Goal: Transaction & Acquisition: Purchase product/service

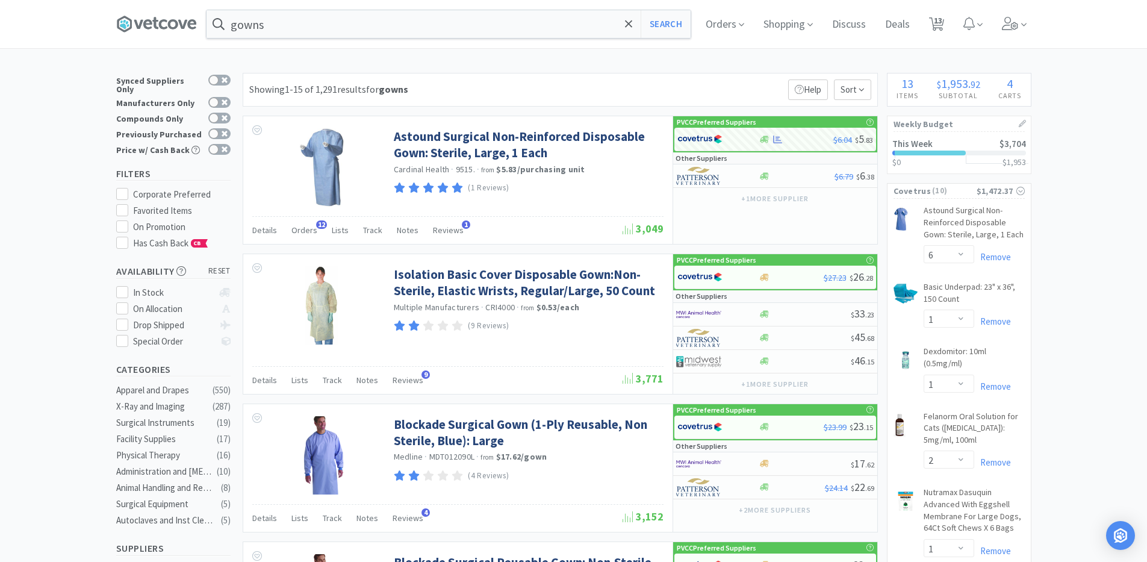
select select "6"
select select "1"
select select "2"
select select "1"
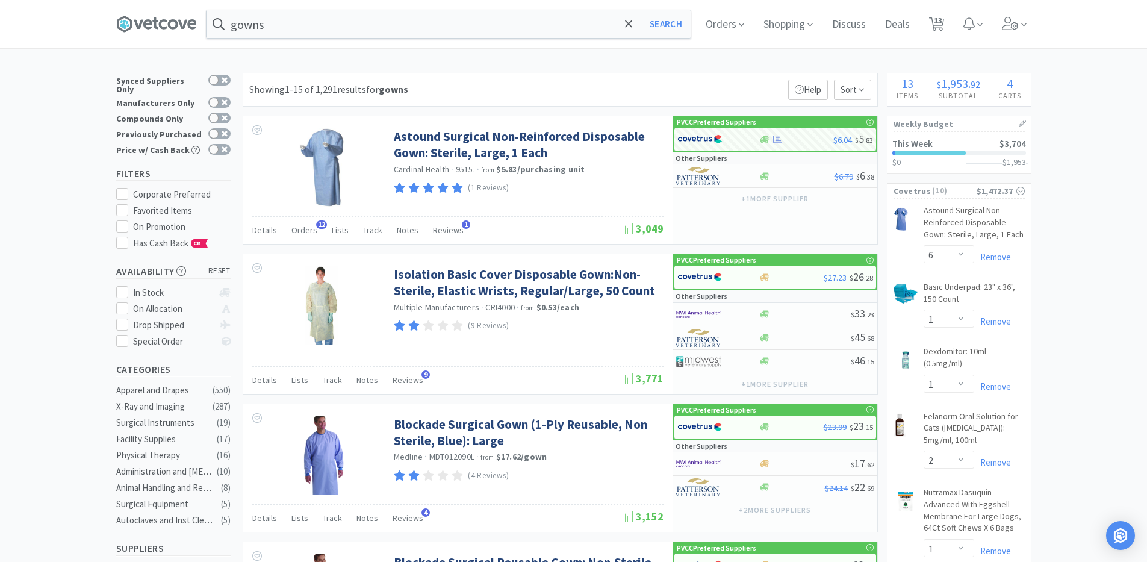
select select "1"
select select "2"
select select "1"
select select "4"
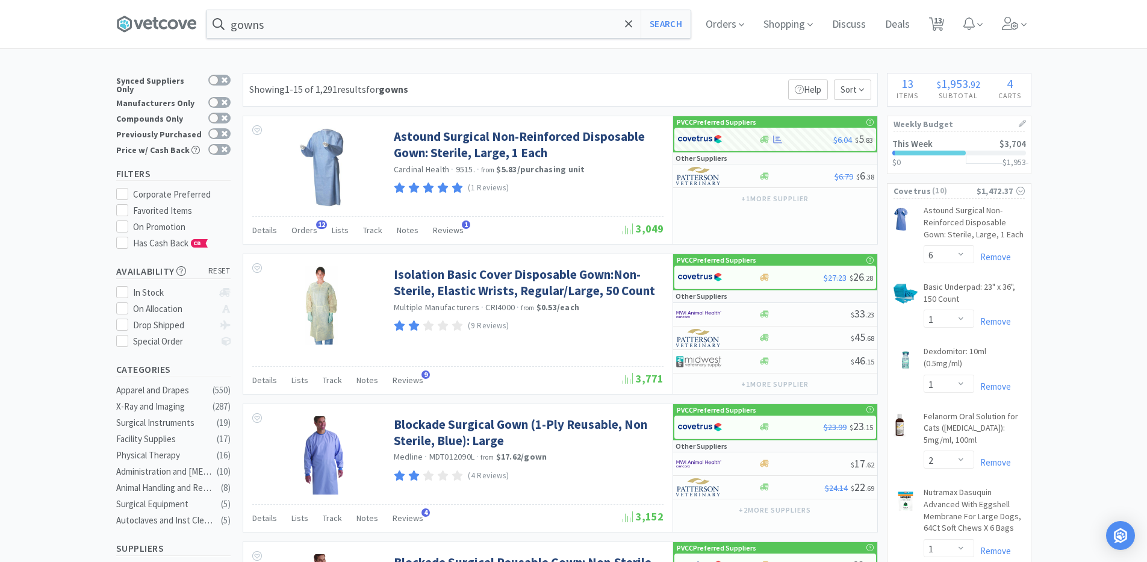
select select "1"
select select "10"
click at [942, 26] on span "13" at bounding box center [938, 20] width 8 height 48
select select "10"
select select "1"
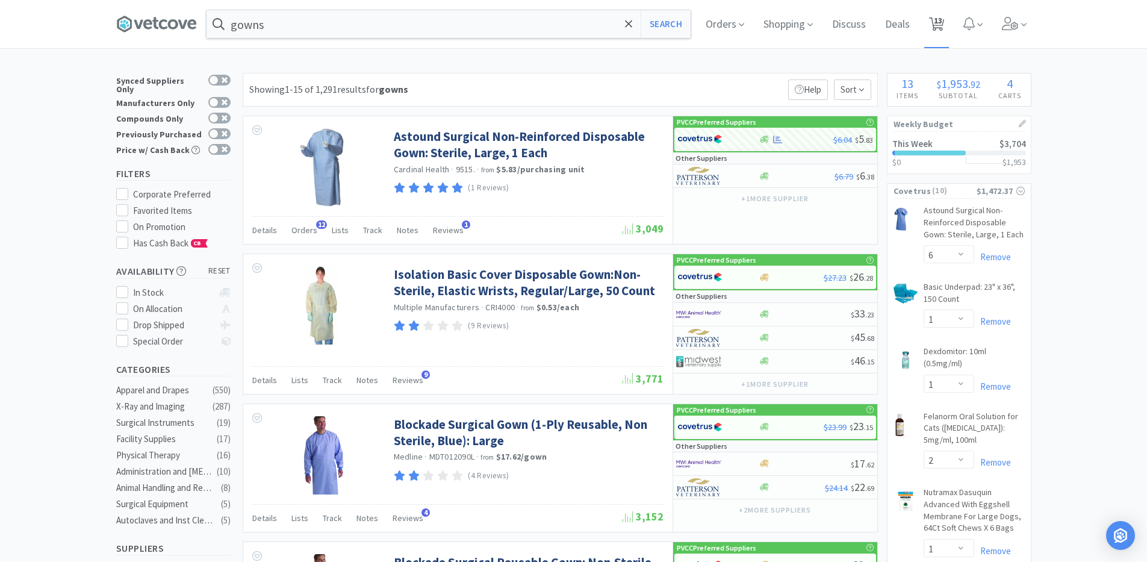
select select "6"
select select "1"
select select "2"
select select "1"
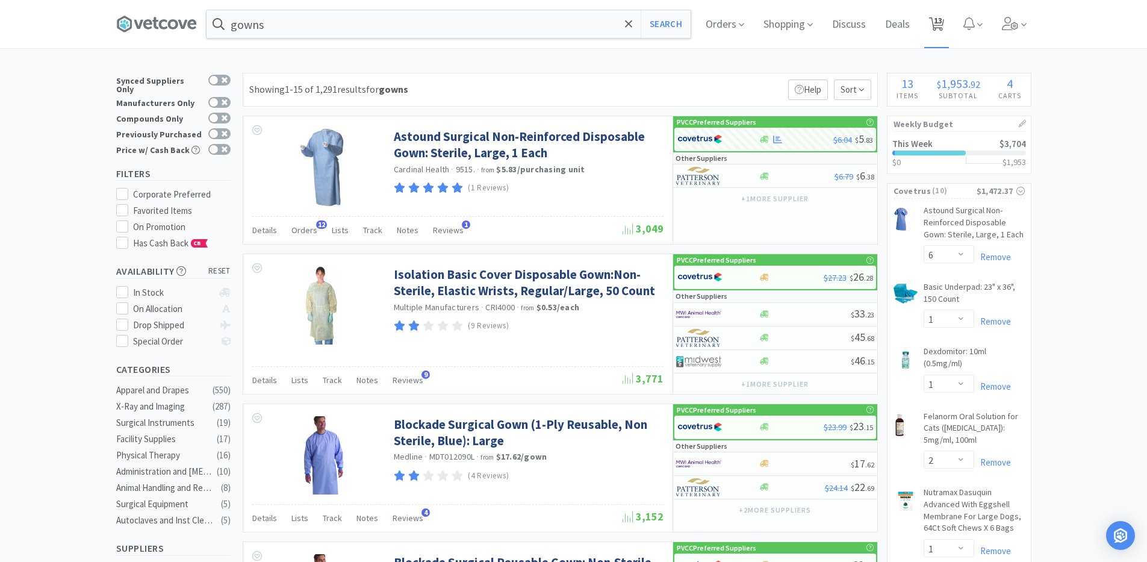
select select "1"
select select "2"
select select "1"
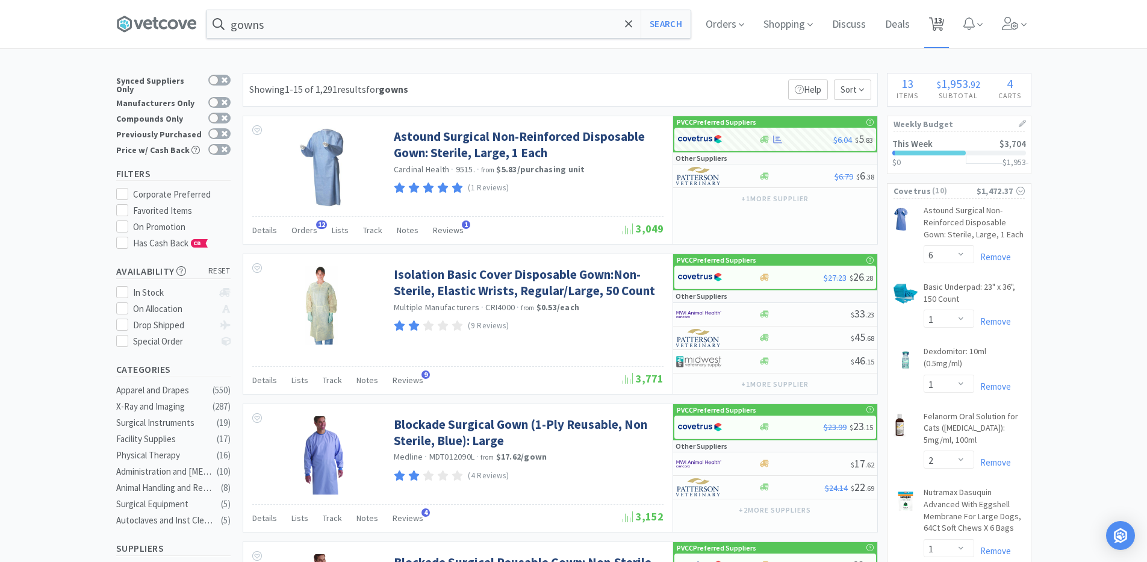
select select "4"
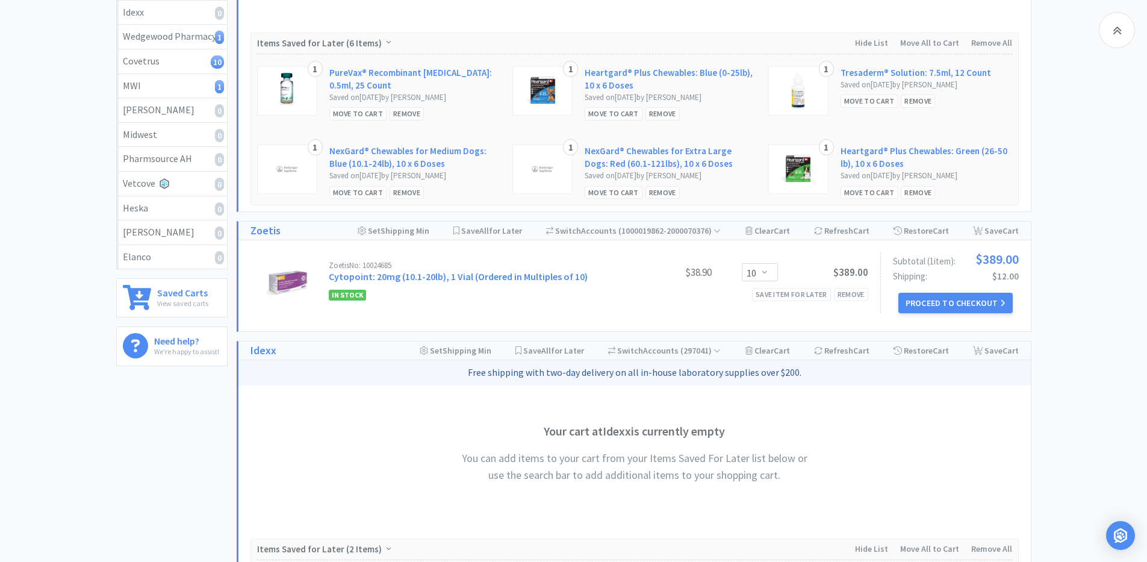
scroll to position [301, 0]
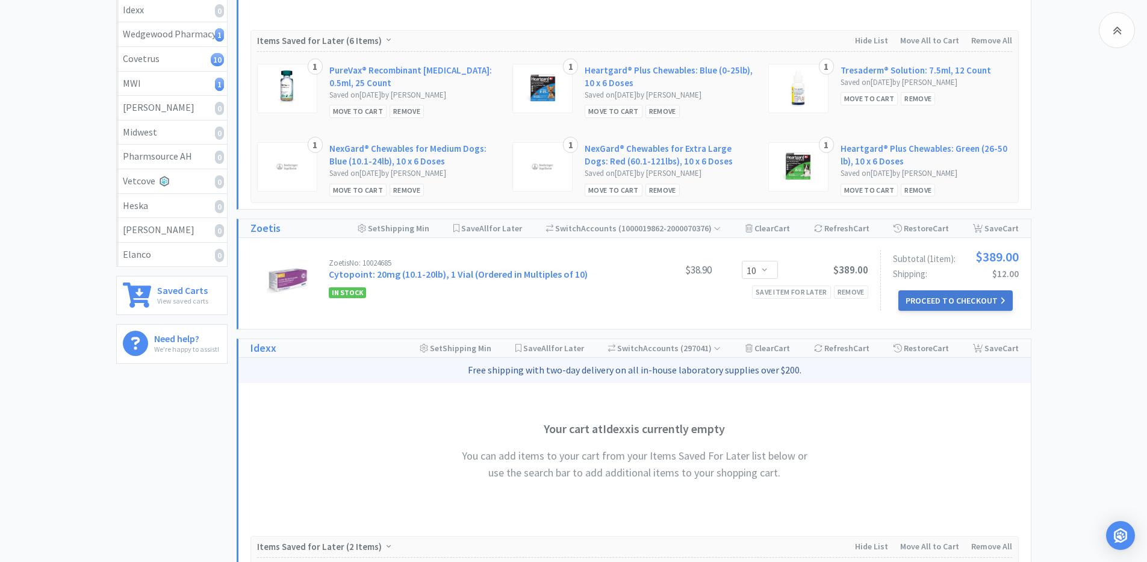
click at [933, 291] on button "Proceed to Checkout" at bounding box center [955, 300] width 114 height 20
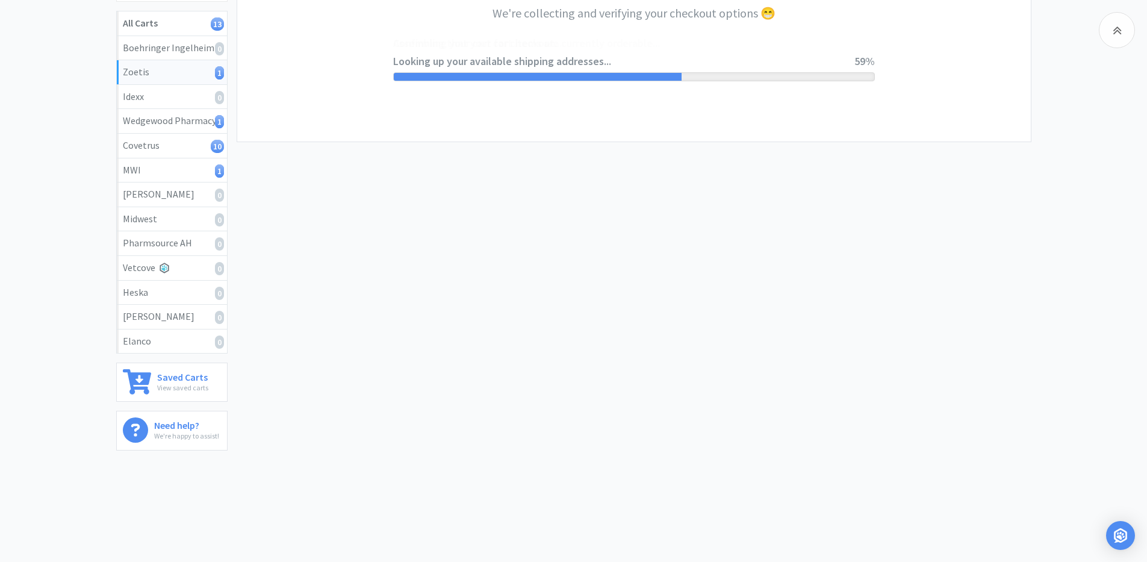
select select "invoice"
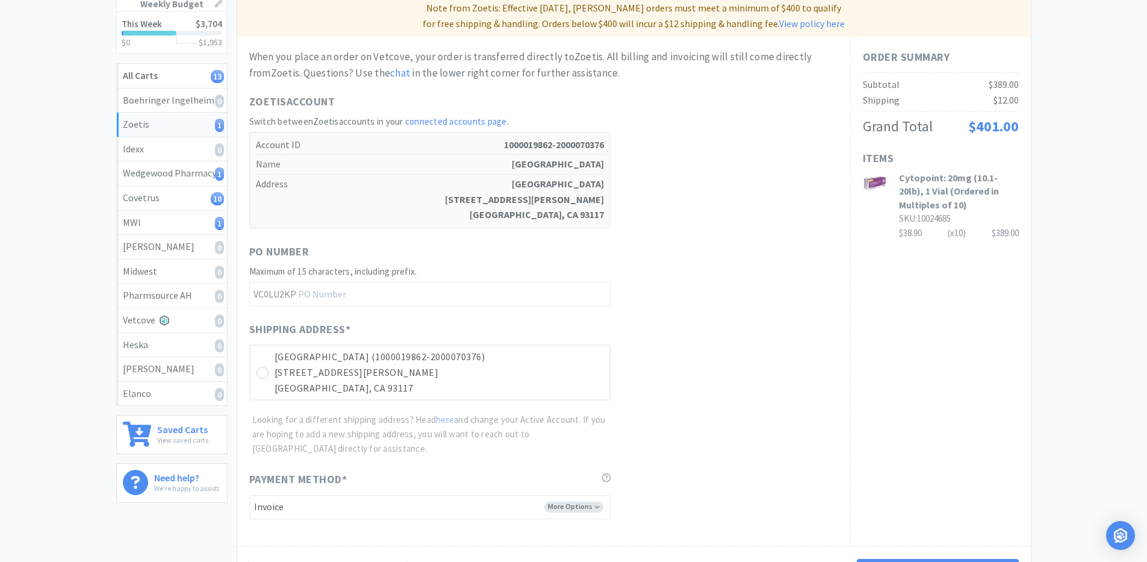
scroll to position [319, 0]
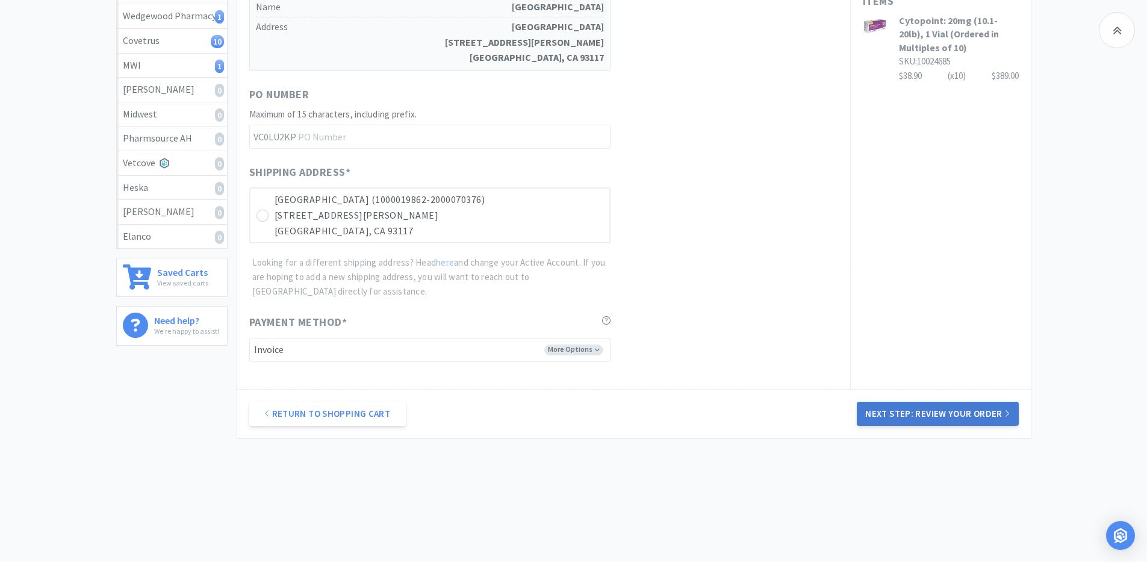
click at [930, 423] on button "Next Step: Review Your Order" at bounding box center [937, 414] width 161 height 24
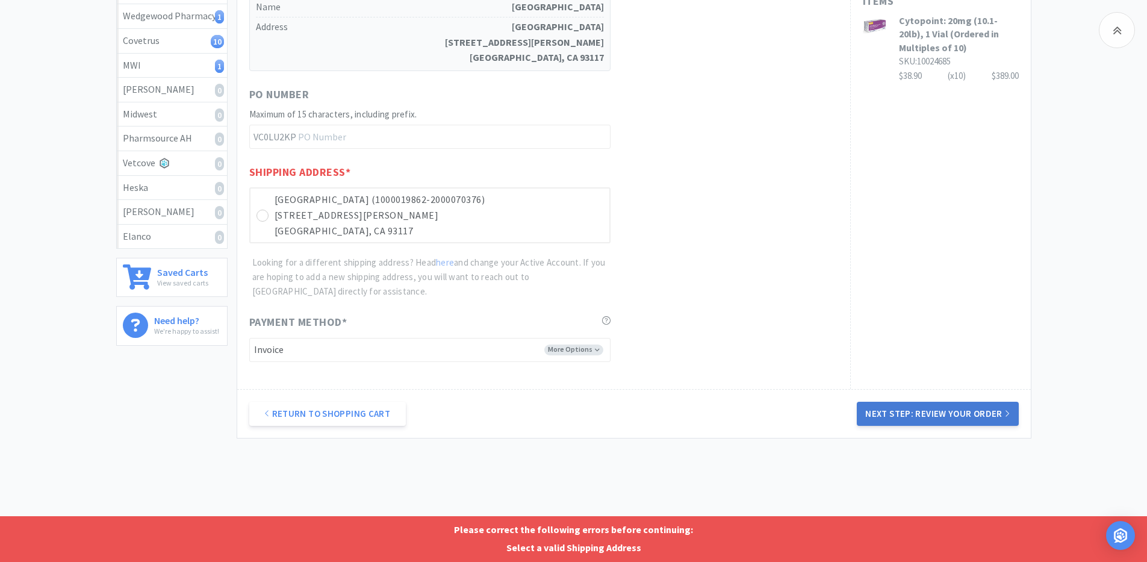
click at [931, 407] on button "Next Step: Review Your Order" at bounding box center [937, 414] width 161 height 24
drag, startPoint x: 280, startPoint y: 206, endPoint x: 426, endPoint y: 235, distance: 149.1
click at [283, 206] on p "[GEOGRAPHIC_DATA] (1000019862-2000070376)" at bounding box center [439, 200] width 329 height 16
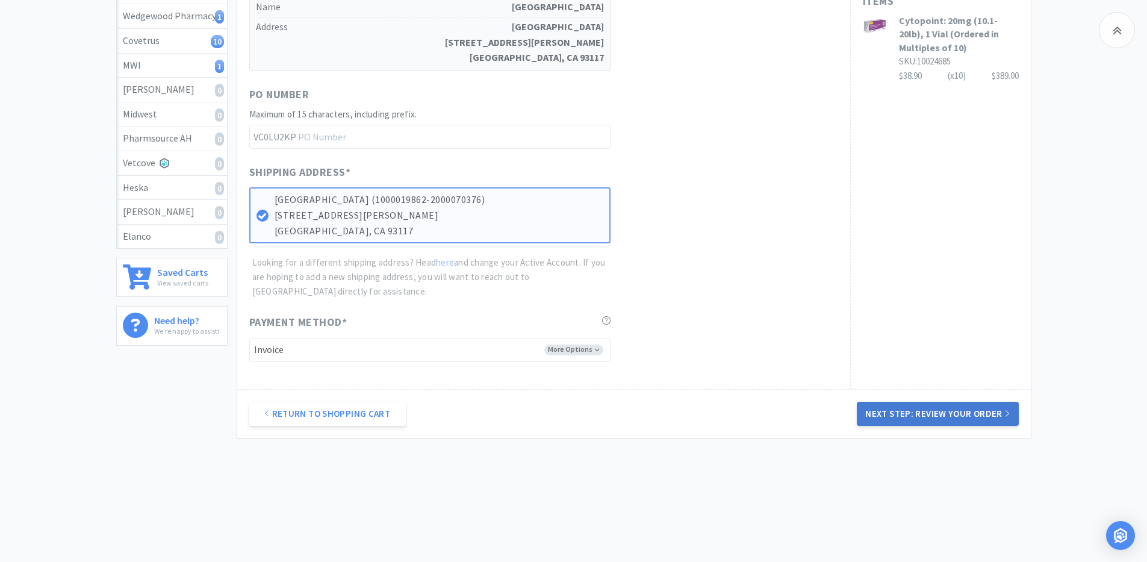
click at [895, 412] on button "Next Step: Review Your Order" at bounding box center [937, 414] width 161 height 24
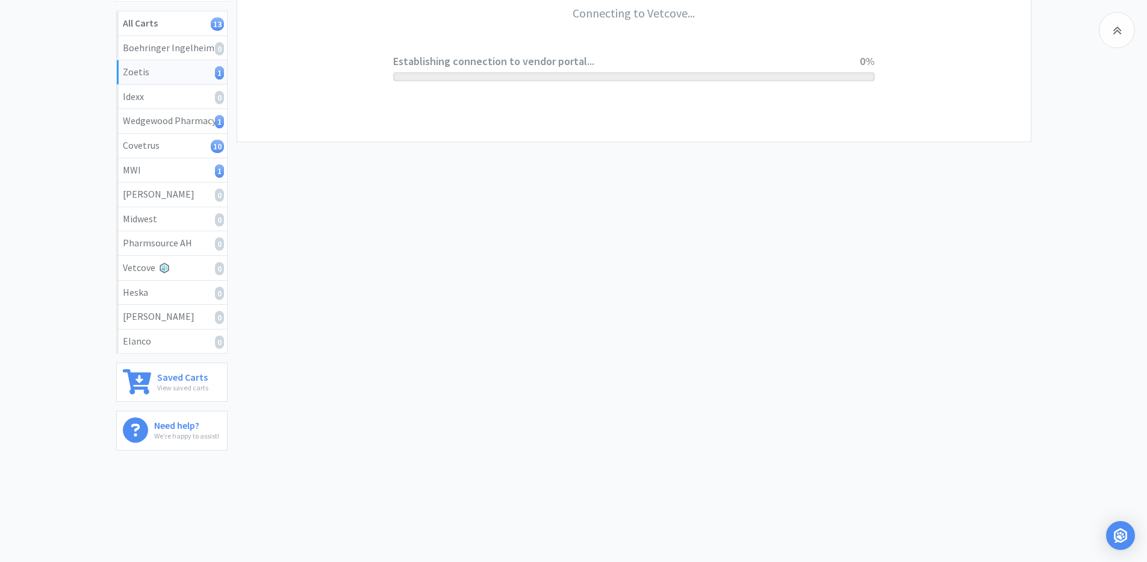
scroll to position [214, 0]
